Goal: Information Seeking & Learning: Learn about a topic

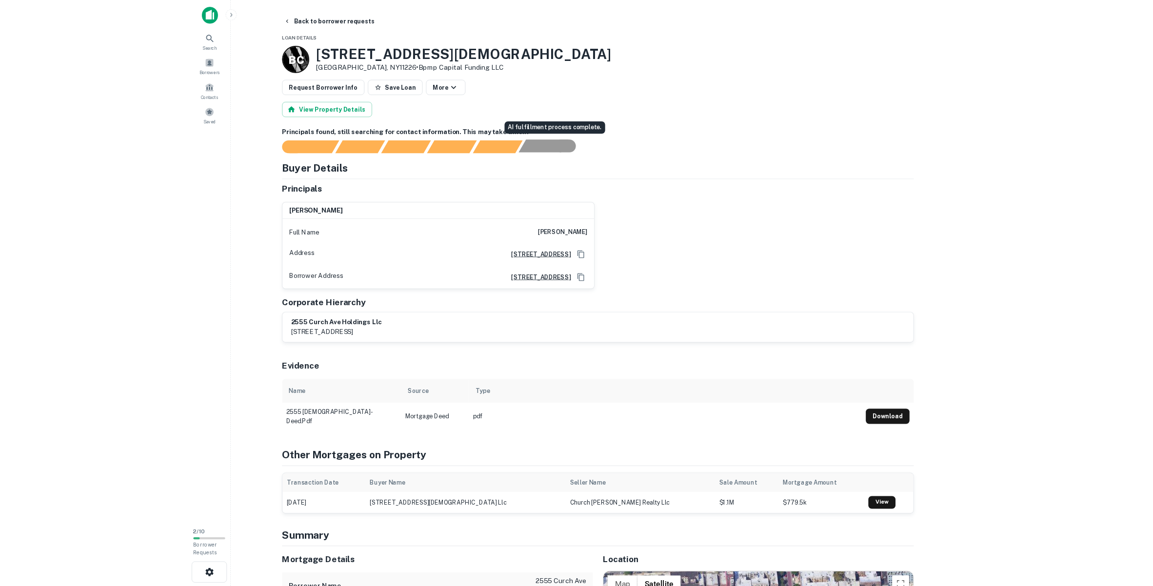
scroll to position [1, 0]
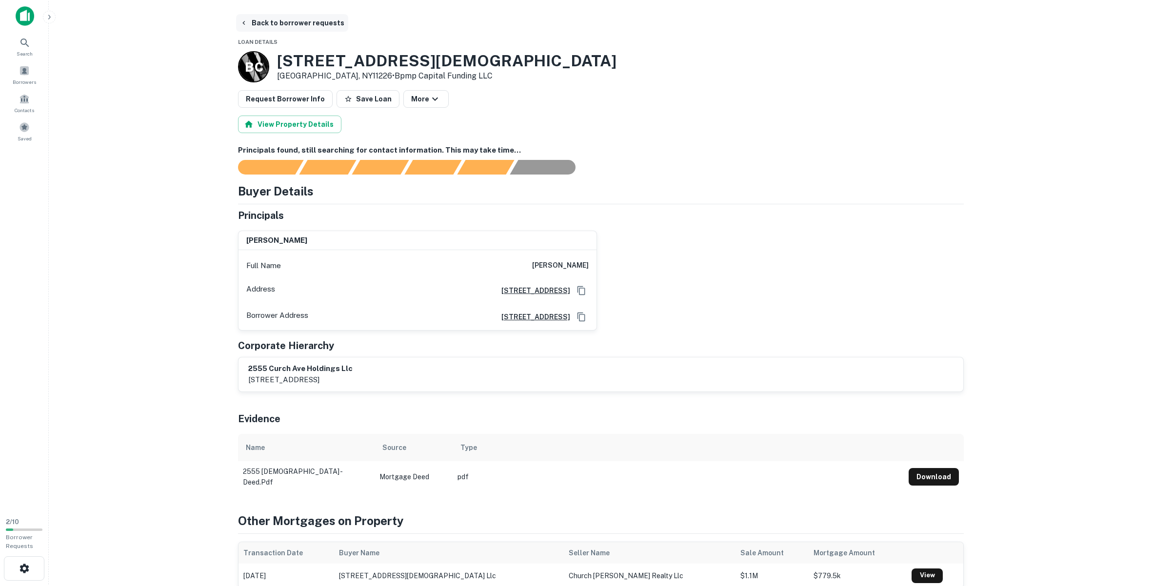
click at [247, 21] on icon "button" at bounding box center [244, 23] width 8 height 8
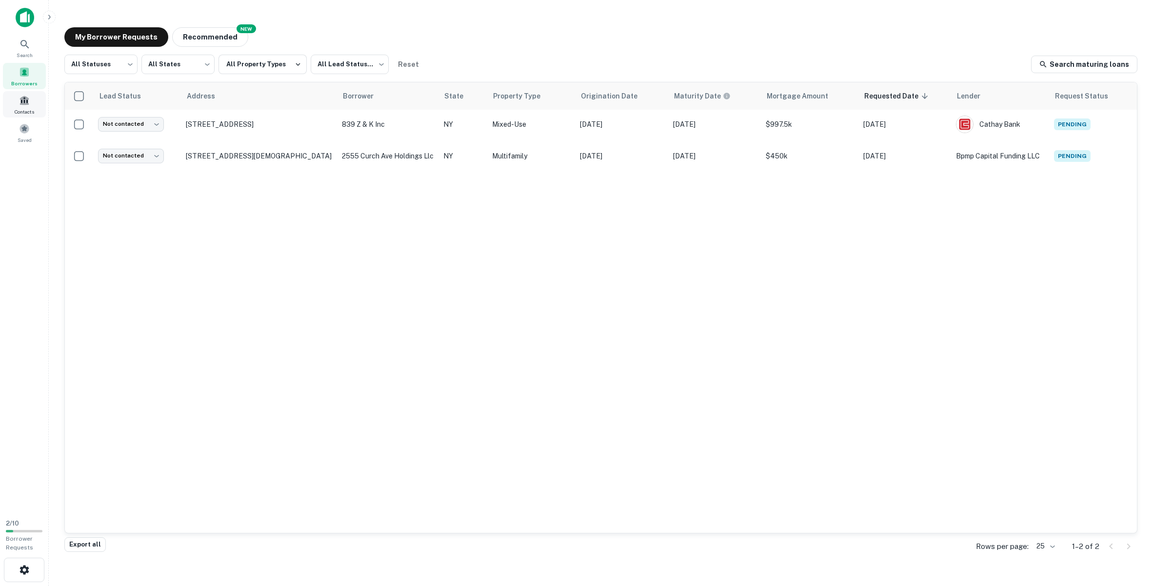
click at [21, 115] on span "Contacts" at bounding box center [25, 112] width 20 height 8
click at [20, 46] on icon at bounding box center [25, 45] width 12 height 12
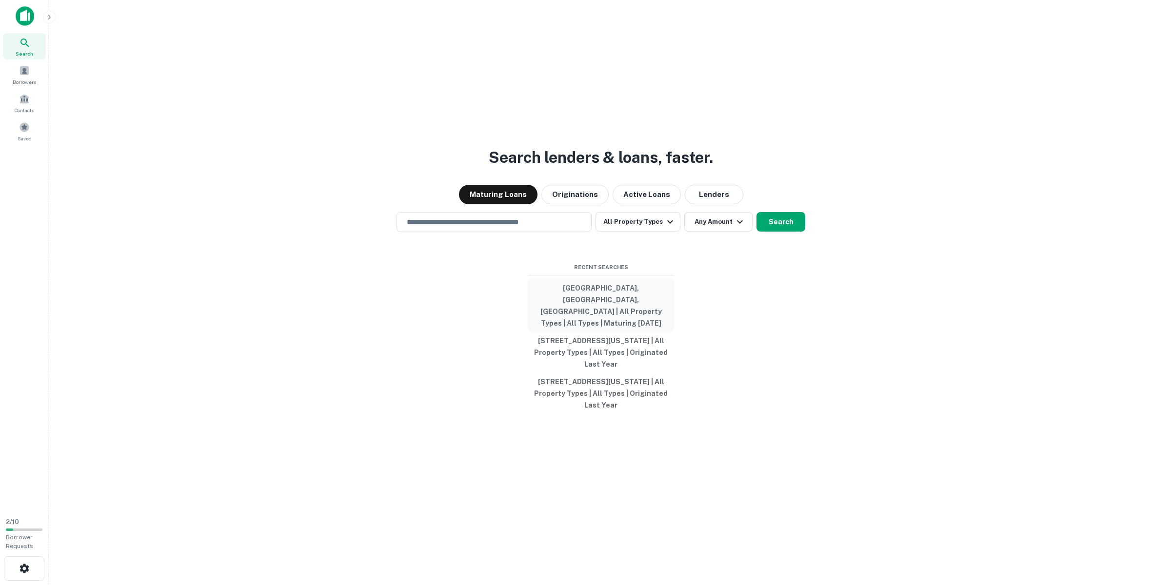
click at [587, 298] on button "Brooklyn, NY, USA | All Property Types | All Types | Maturing In 1 Year" at bounding box center [601, 305] width 146 height 53
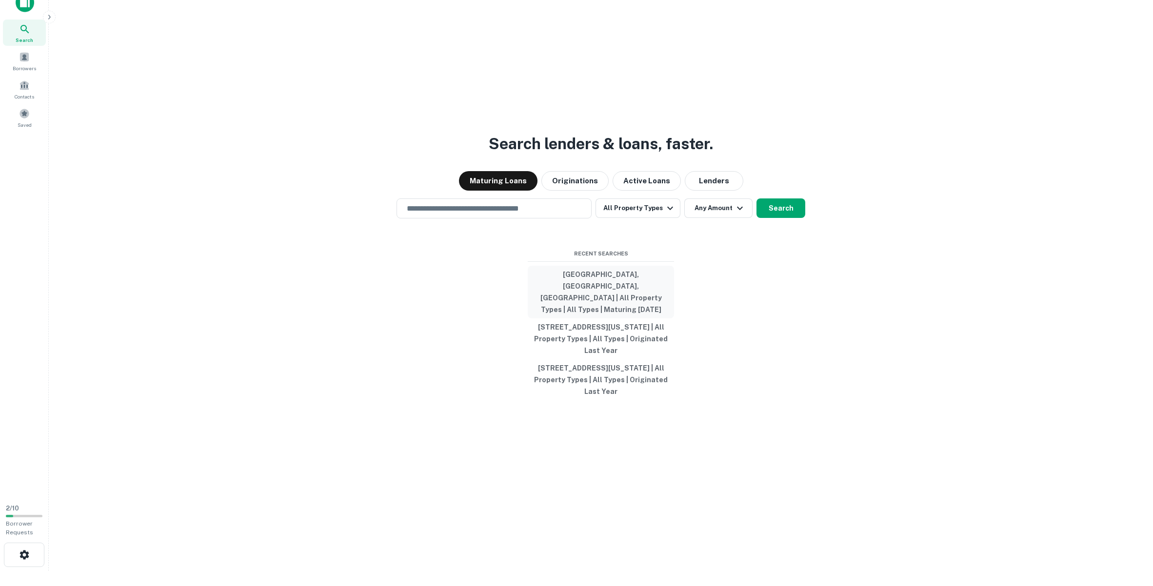
scroll to position [16, 0]
type input "**********"
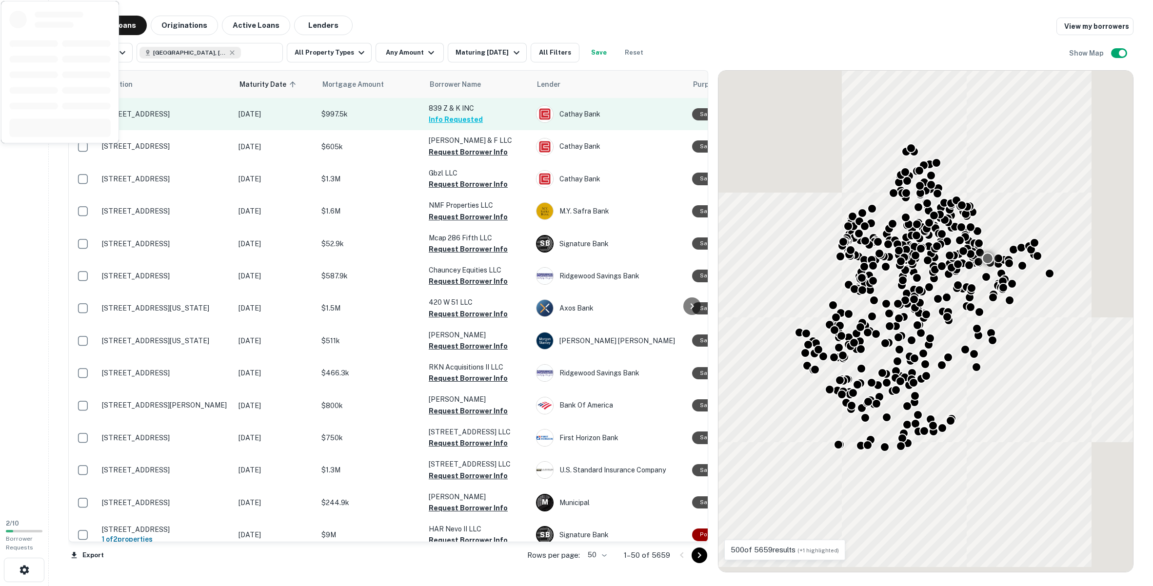
scroll to position [2, 0]
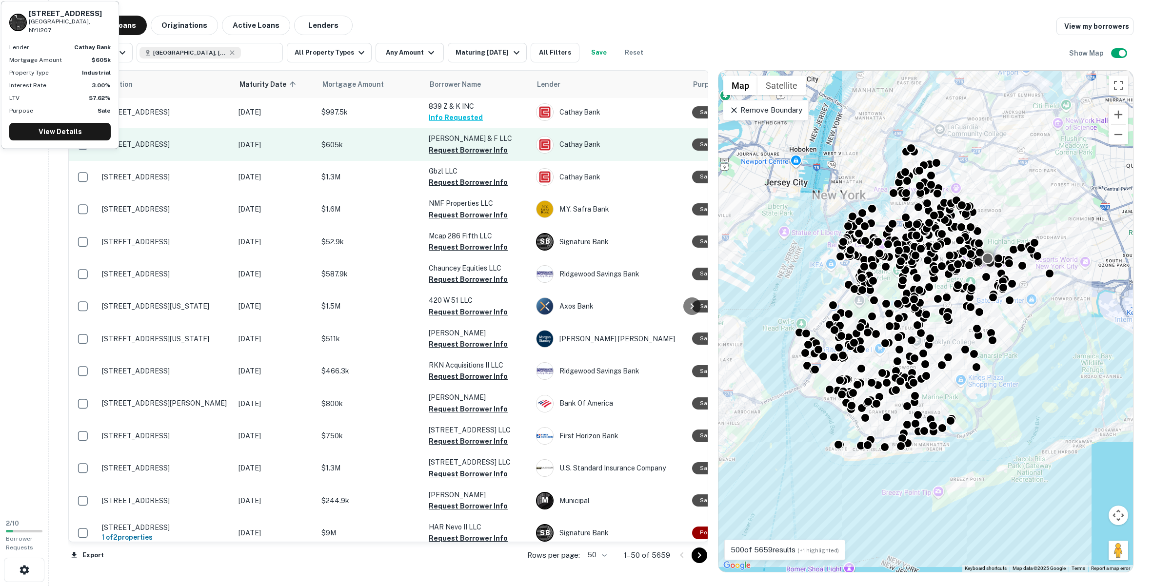
click at [174, 140] on p "2521-2523 Atlantic Ave Brooklyn, NY11207" at bounding box center [165, 144] width 127 height 9
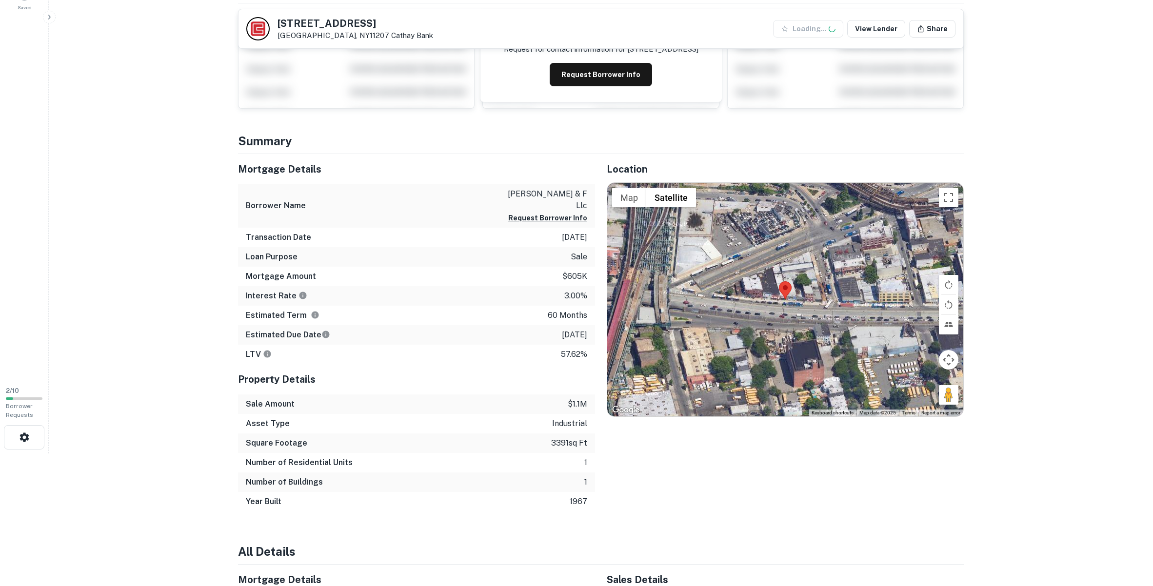
scroll to position [208, 0]
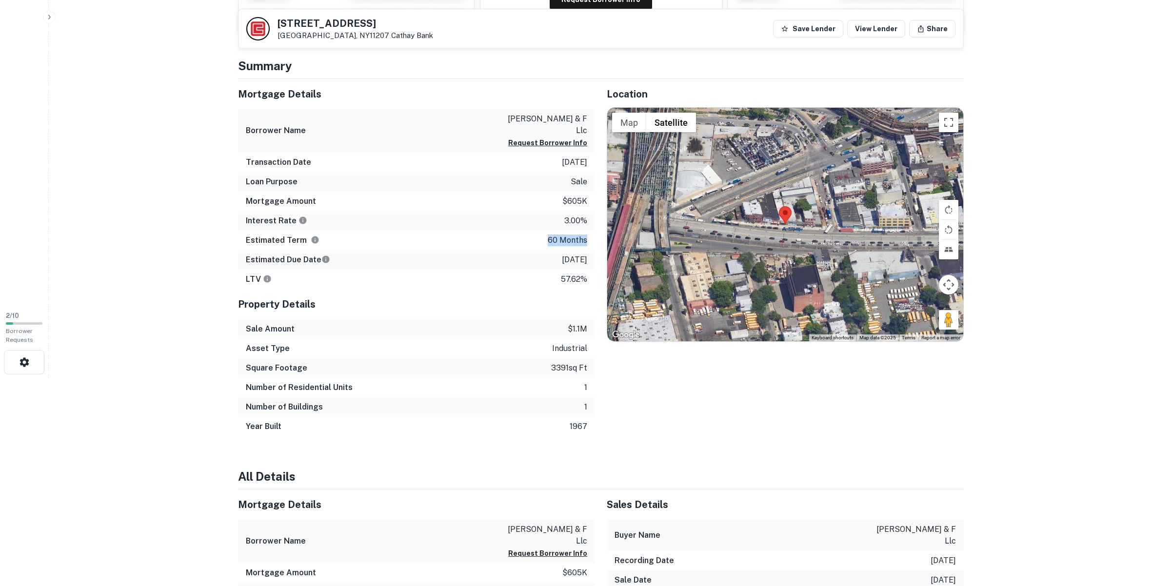
drag, startPoint x: 548, startPoint y: 226, endPoint x: 590, endPoint y: 228, distance: 42.0
click at [590, 231] on div "Estimated Term 60 months" at bounding box center [416, 241] width 357 height 20
click at [586, 235] on p "60 months" at bounding box center [567, 241] width 39 height 12
drag, startPoint x: 589, startPoint y: 231, endPoint x: 541, endPoint y: 229, distance: 47.3
click at [541, 231] on div "Estimated Term 60 months" at bounding box center [416, 241] width 357 height 20
